Goal: Obtain resource: Obtain resource

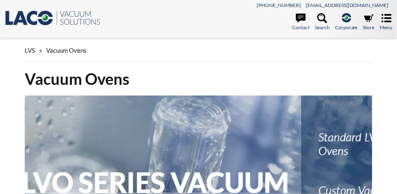
select select "Language Translate Widget"
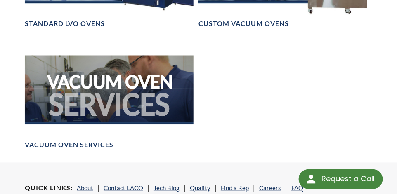
scroll to position [760, 0]
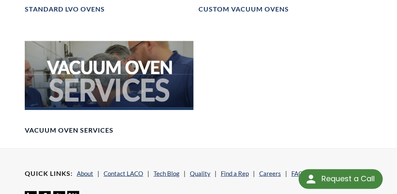
click at [90, 132] on h4 "Vacuum Oven Services" at bounding box center [69, 130] width 89 height 9
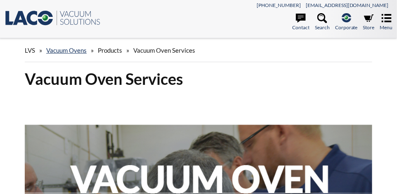
select select "Language Translate Widget"
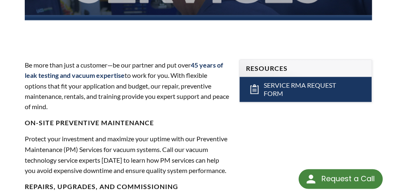
scroll to position [264, 0]
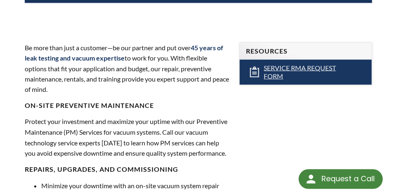
click at [280, 68] on span "Service RMA Request Form" at bounding box center [309, 72] width 90 height 17
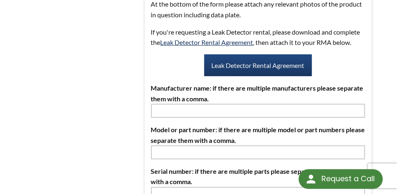
scroll to position [132, 0]
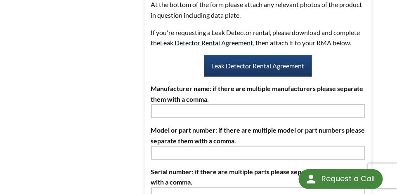
click at [208, 44] on link "Leak Detector Rental Agreement" at bounding box center [207, 43] width 93 height 8
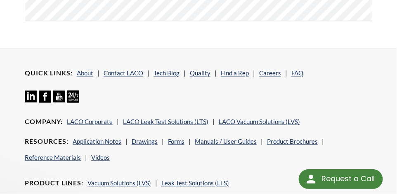
scroll to position [297, 0]
